Goal: Task Accomplishment & Management: Complete application form

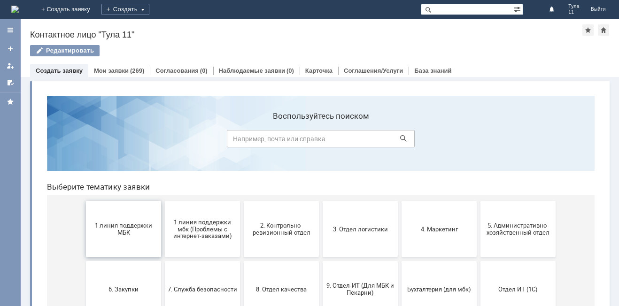
click at [131, 225] on span "1 линия поддержки МБК" at bounding box center [123, 229] width 69 height 14
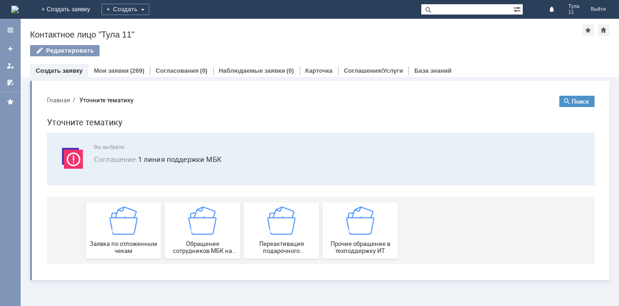
click at [136, 239] on div "Заявка по отложенным чекам" at bounding box center [123, 231] width 69 height 48
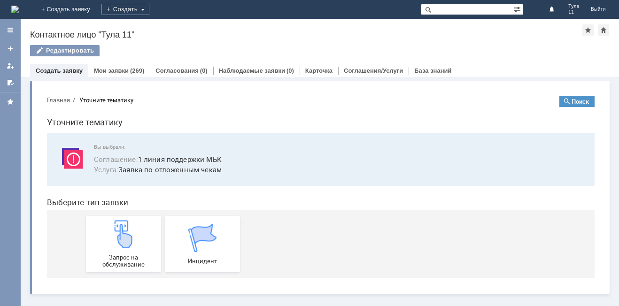
click at [136, 239] on img at bounding box center [123, 234] width 28 height 28
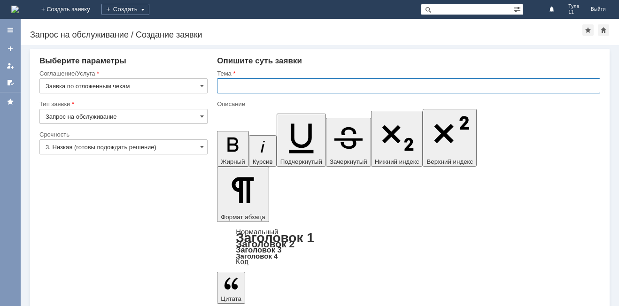
click at [320, 90] on input "text" at bounding box center [408, 85] width 383 height 15
type input "МБК Тула 11 отл чеки [DATE]"
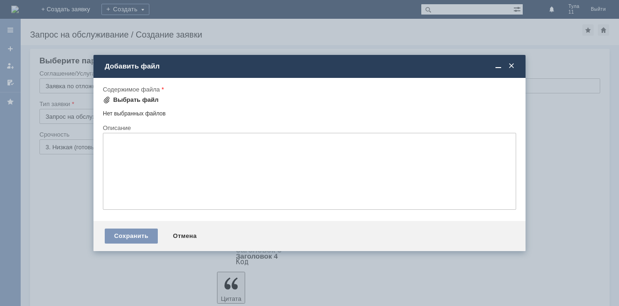
click at [138, 94] on div "Выбрать файл" at bounding box center [131, 99] width 56 height 11
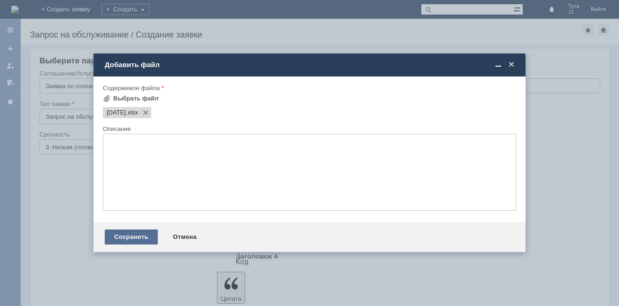
click at [147, 235] on div "Сохранить" at bounding box center [131, 237] width 53 height 15
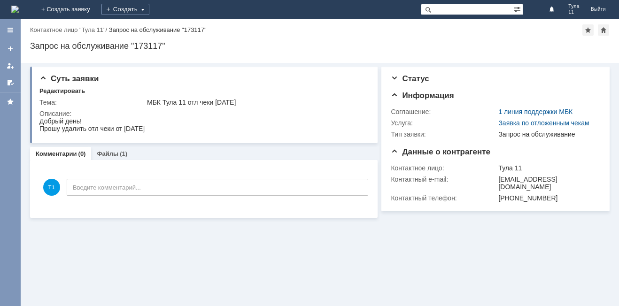
click at [19, 8] on img at bounding box center [15, 10] width 8 height 8
